Goal: Information Seeking & Learning: Learn about a topic

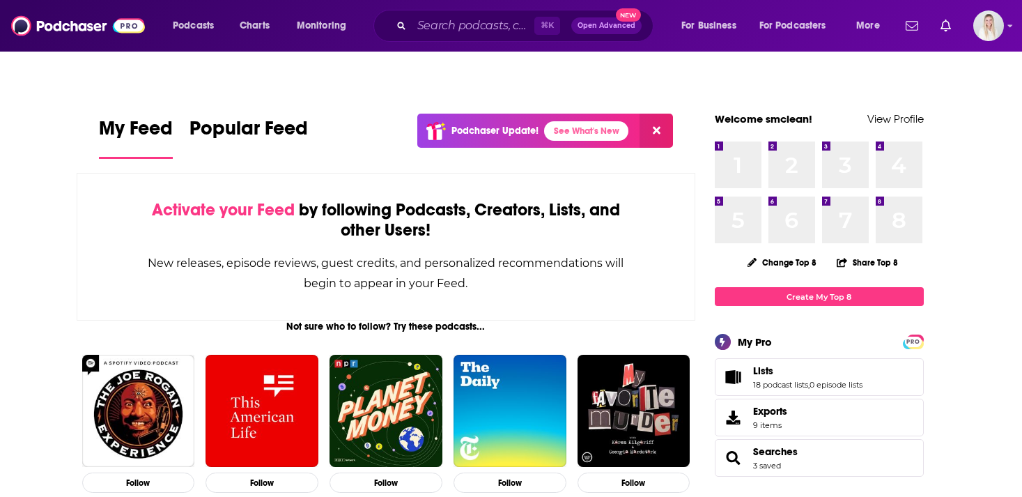
click at [494, 38] on div "⌘ K Open Advanced New" at bounding box center [513, 26] width 280 height 32
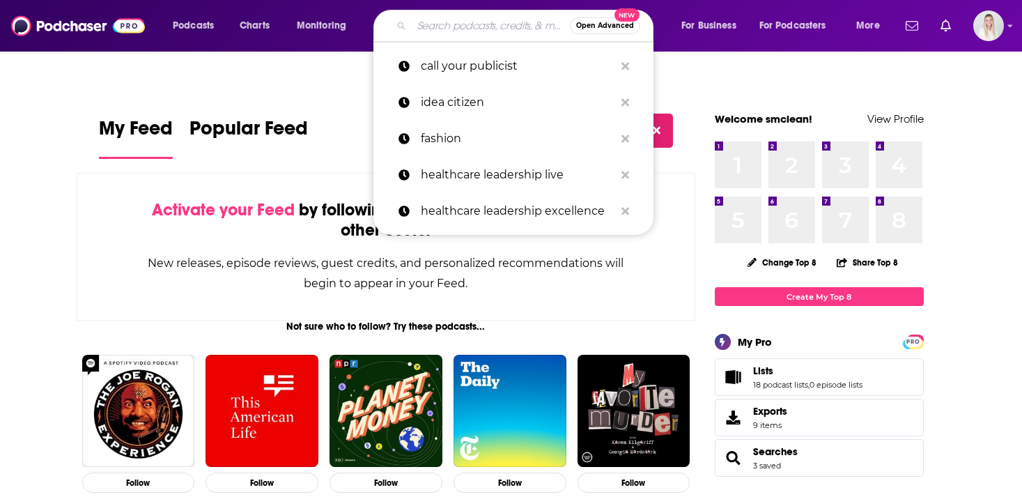
click at [494, 26] on input "Search podcasts, credits, & more..." at bounding box center [491, 26] width 158 height 22
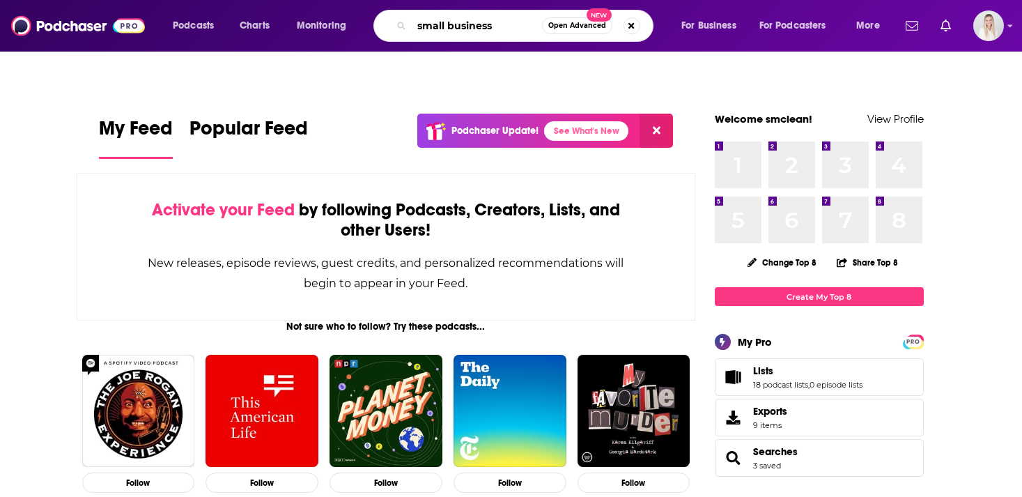
type input "small business"
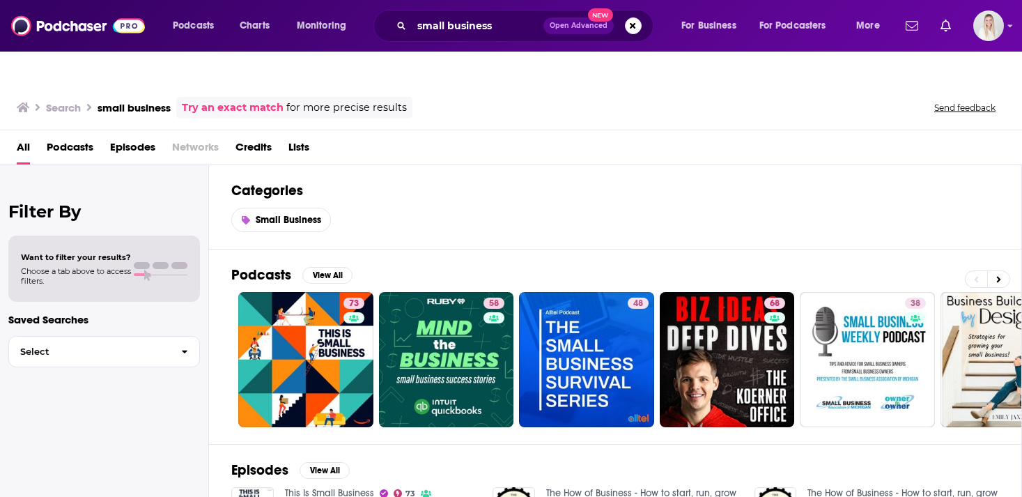
click at [87, 136] on span "Podcasts" at bounding box center [70, 150] width 47 height 29
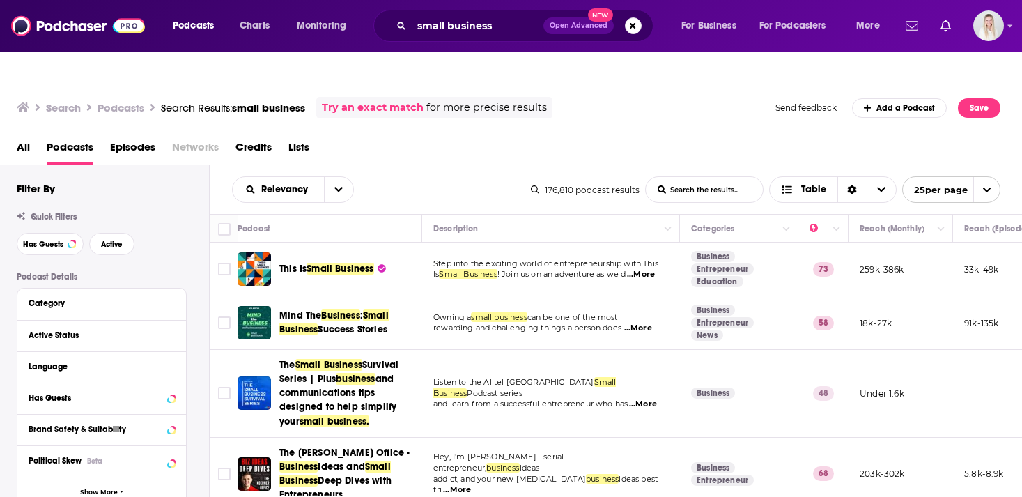
click at [650, 269] on span "...More" at bounding box center [641, 274] width 28 height 11
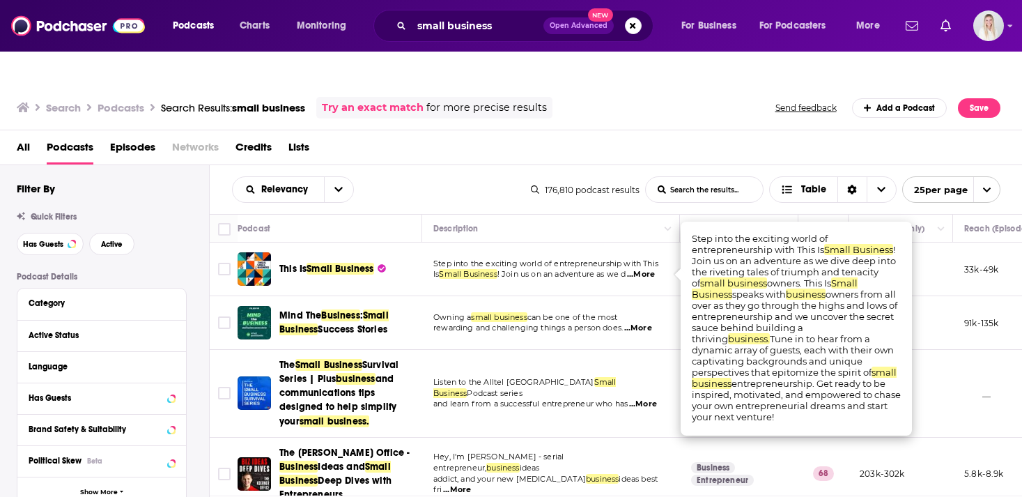
click at [650, 269] on span "...More" at bounding box center [641, 274] width 28 height 11
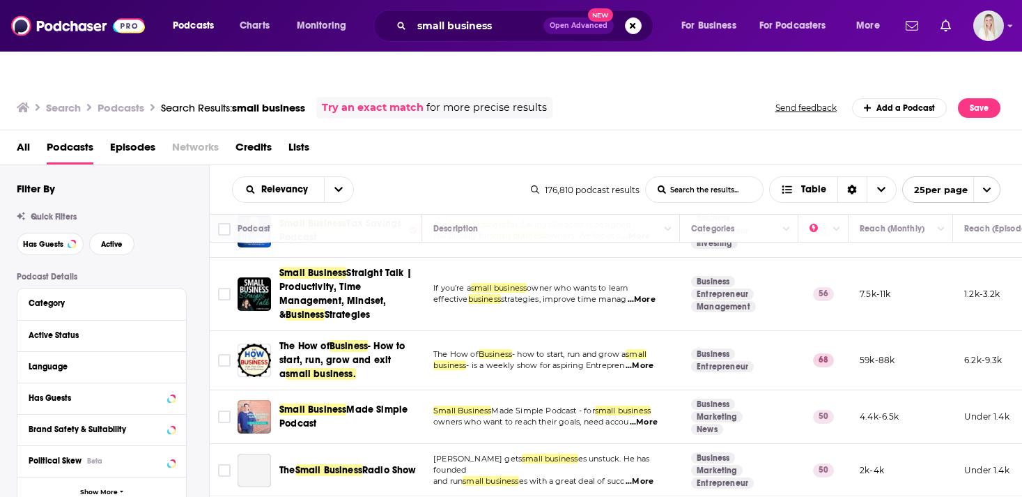
scroll to position [487, 0]
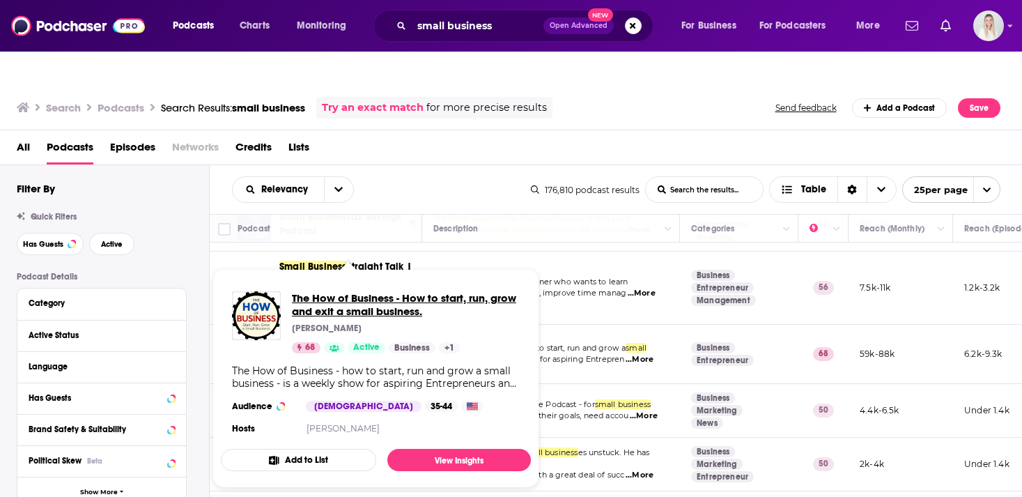
click at [409, 291] on span "The How of Business - How to start, run, grow and exit a small business." at bounding box center [406, 304] width 228 height 26
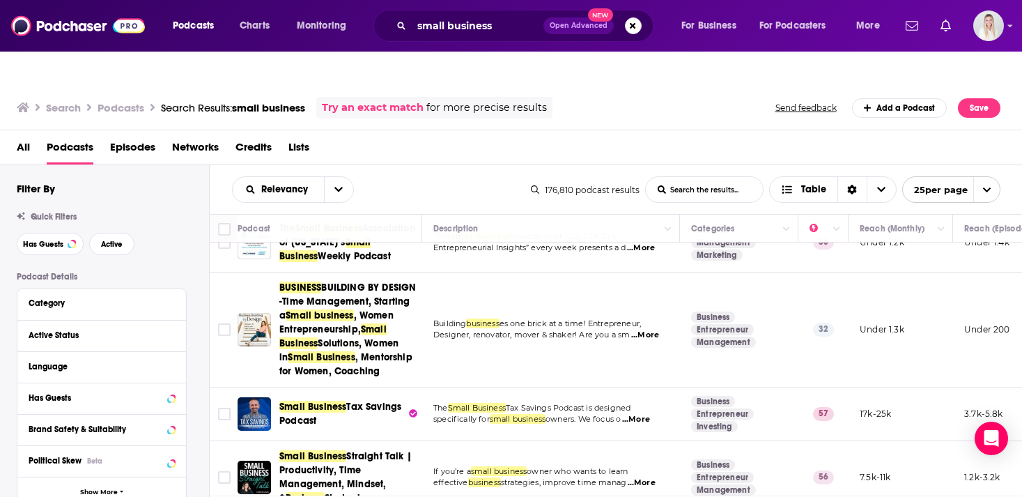
scroll to position [551, 0]
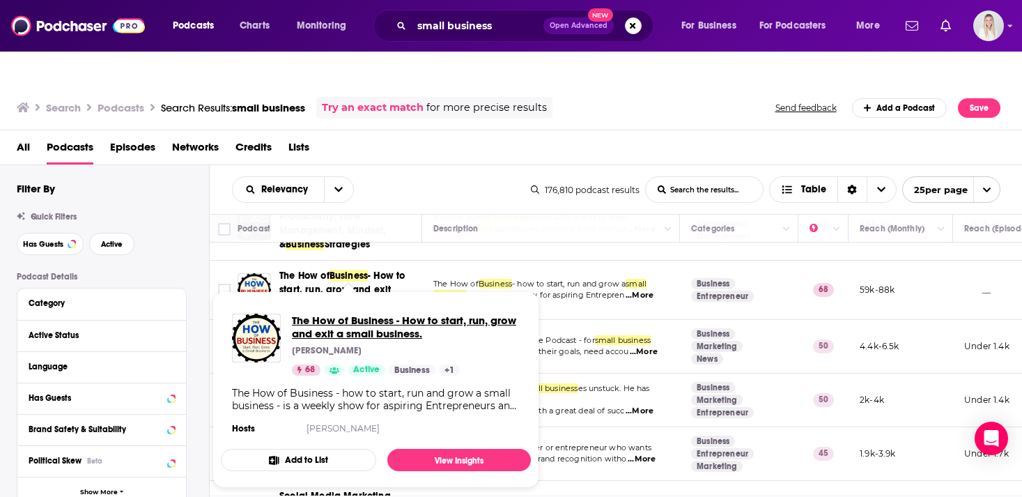
click at [364, 314] on span "The How of Business - How to start, run, grow and exit a small business." at bounding box center [406, 327] width 228 height 26
